Goal: Task Accomplishment & Management: Check status

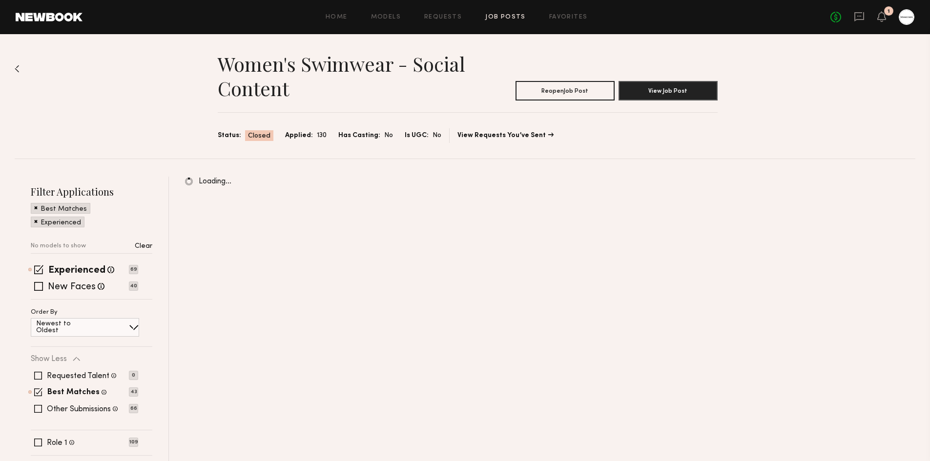
click at [876, 22] on div "No fees up to $5,000 1" at bounding box center [873, 17] width 84 height 16
click at [880, 18] on icon at bounding box center [882, 16] width 8 height 7
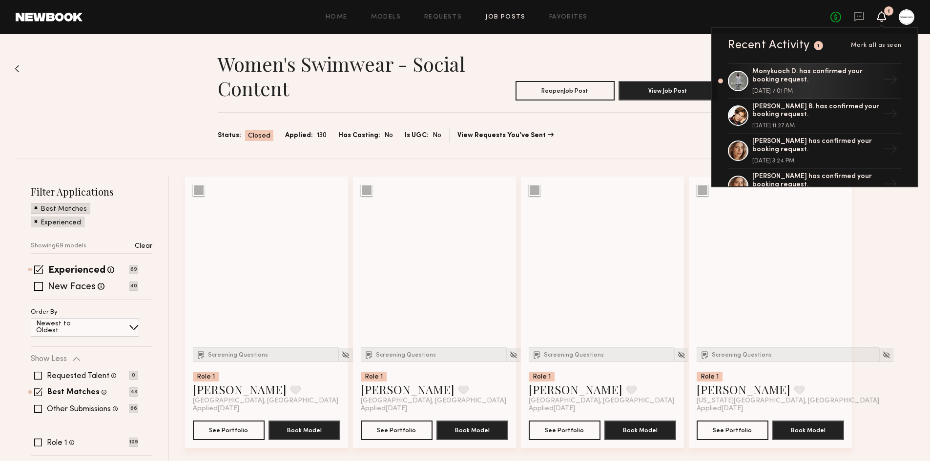
click at [848, 77] on div "Monykuoch D. has confirmed your booking request." at bounding box center [816, 76] width 127 height 17
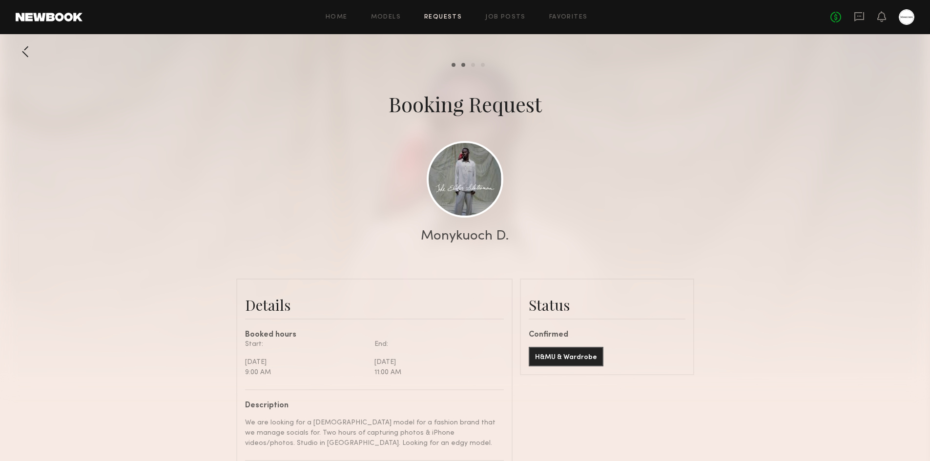
scroll to position [733, 0]
click at [482, 206] on link at bounding box center [465, 179] width 77 height 77
